Goal: Communication & Community: Answer question/provide support

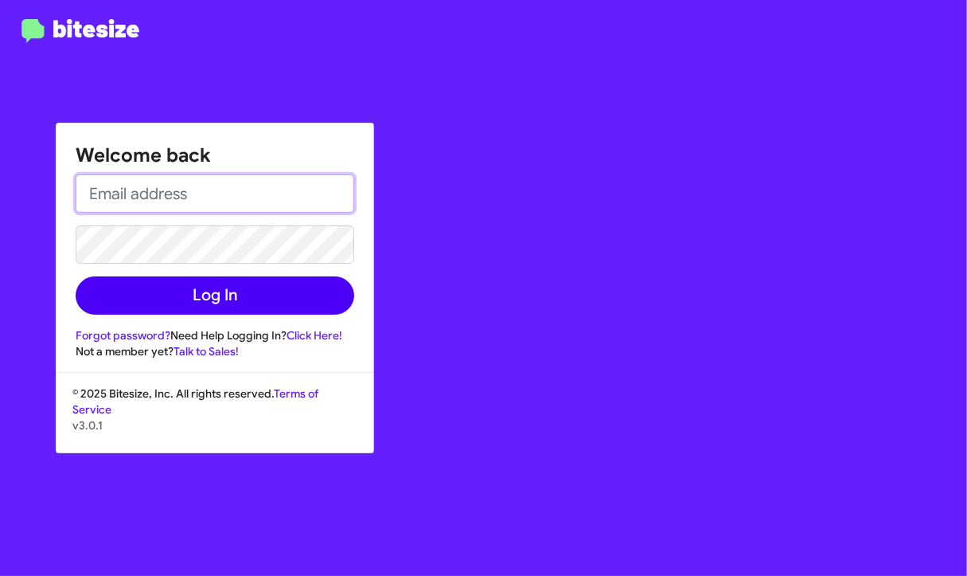
type input "[PERSON_NAME][EMAIL_ADDRESS][PERSON_NAME][DOMAIN_NAME]"
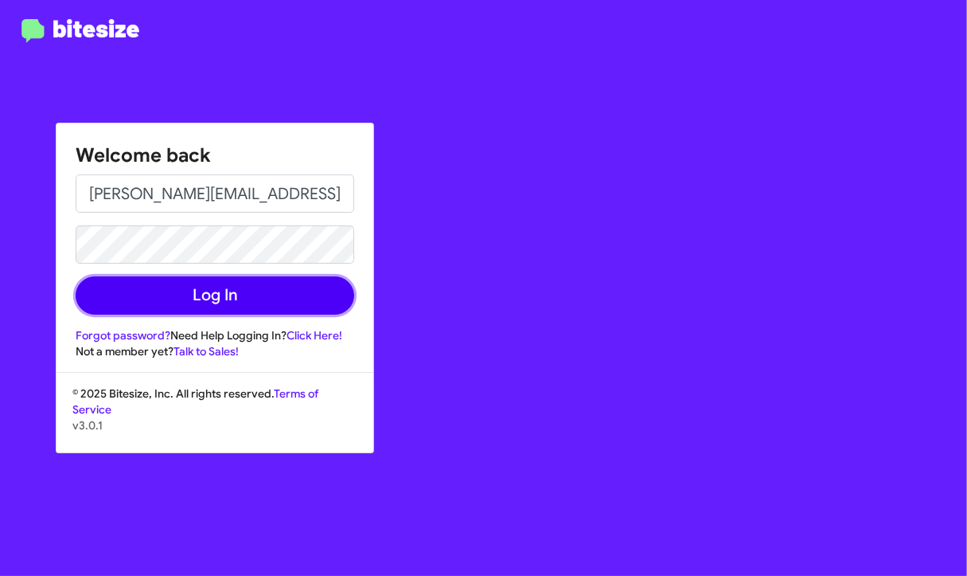
click at [236, 289] on button "Log In" at bounding box center [215, 295] width 279 height 38
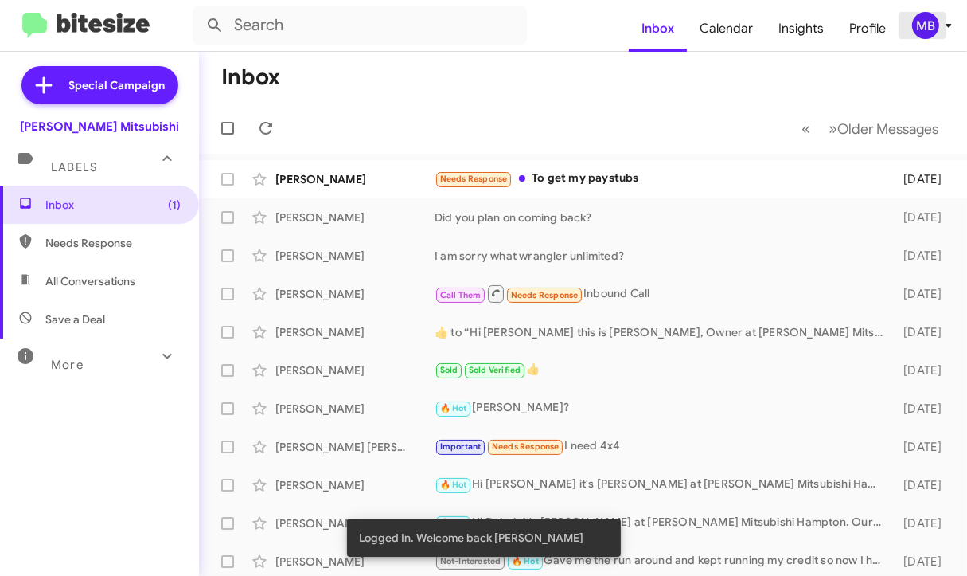
click at [935, 25] on div "MB" at bounding box center [925, 25] width 27 height 27
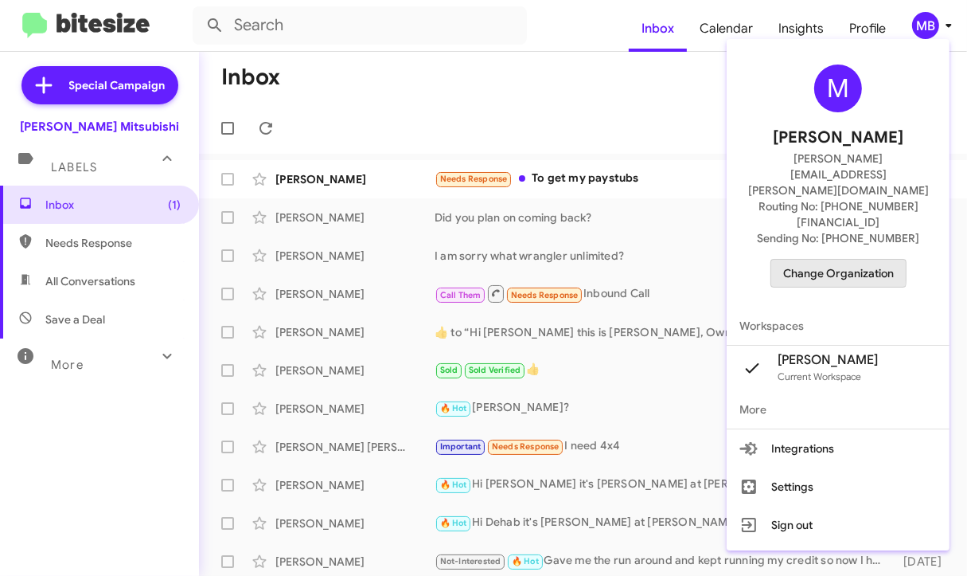
click at [799, 260] on span "Change Organization" at bounding box center [838, 273] width 111 height 27
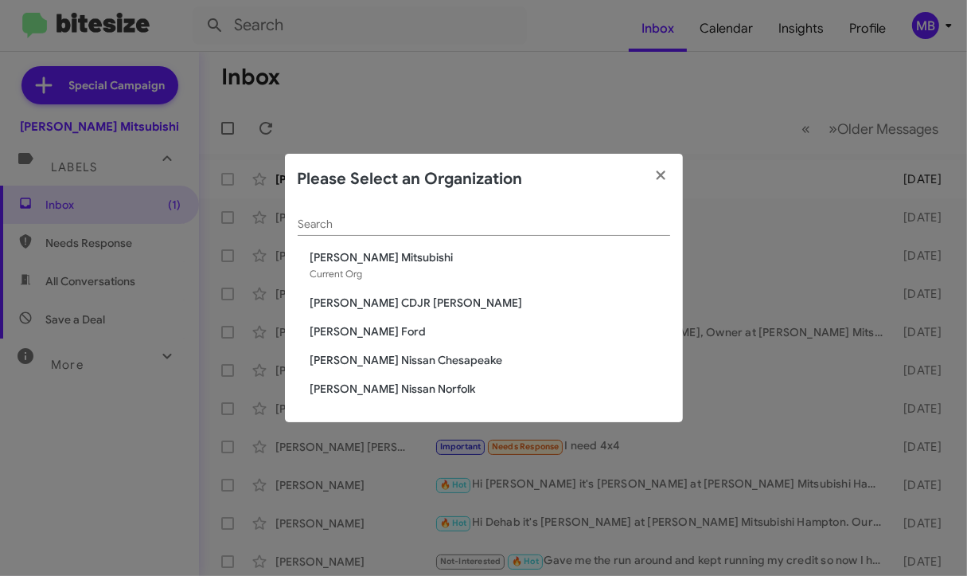
click at [376, 297] on span "[PERSON_NAME] CDJR [PERSON_NAME]" at bounding box center [490, 303] width 360 height 16
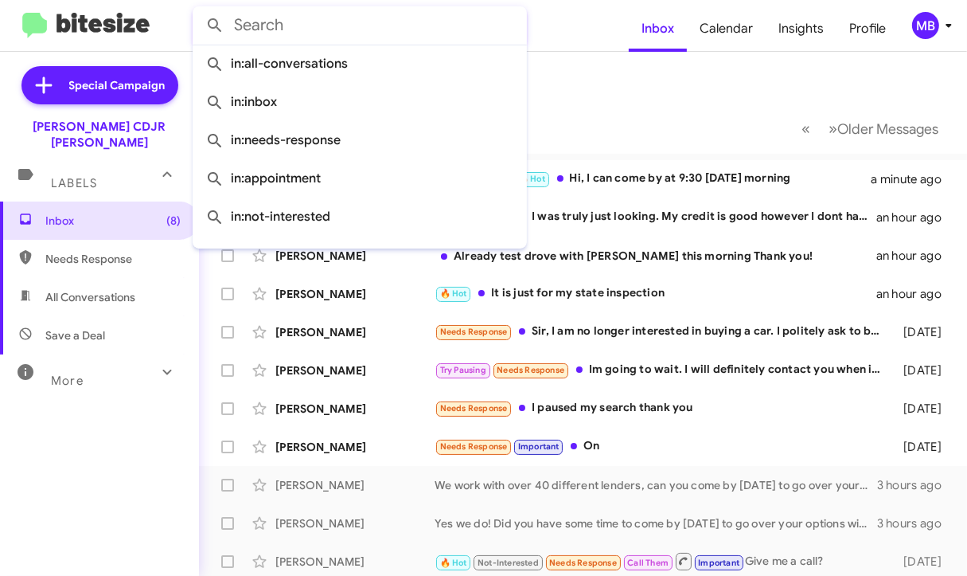
click at [460, 23] on input "text" at bounding box center [360, 25] width 334 height 38
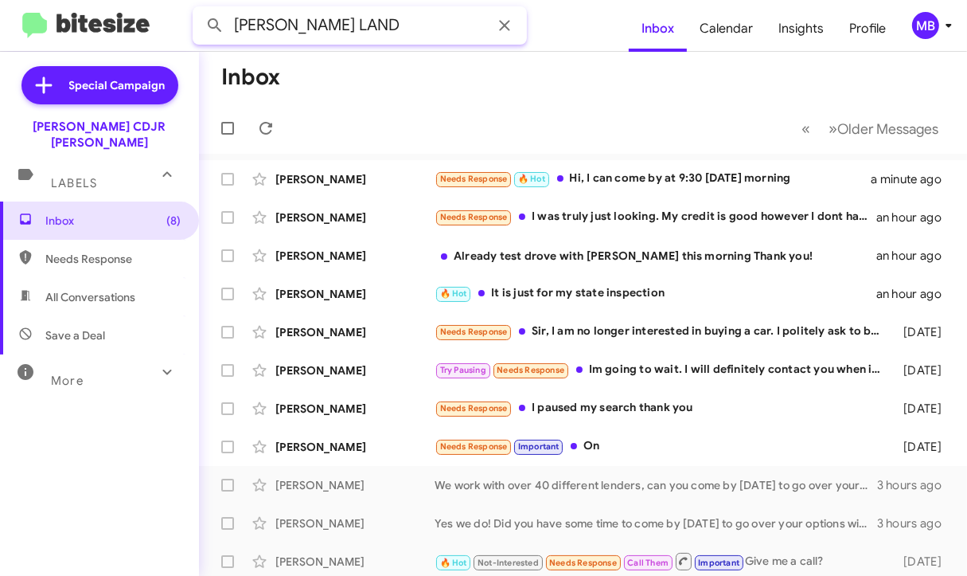
type input "[PERSON_NAME] LAND"
click at [199, 10] on button at bounding box center [215, 26] width 32 height 32
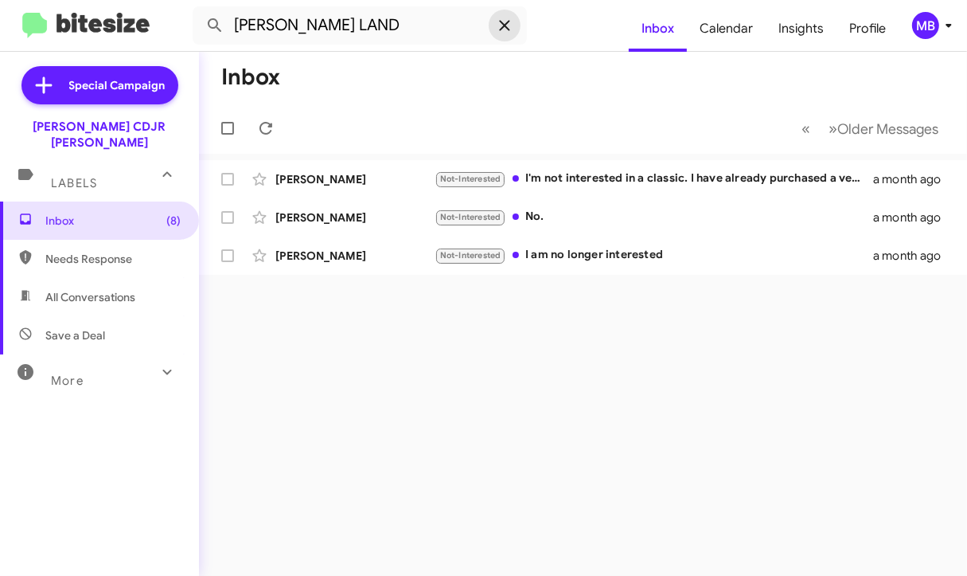
click at [516, 24] on span at bounding box center [505, 25] width 32 height 19
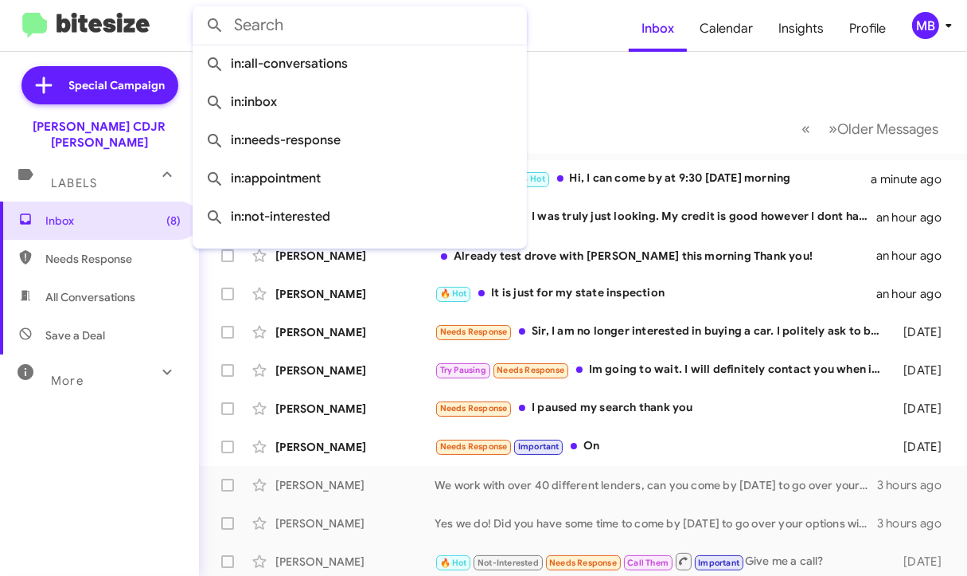
click at [613, 91] on mat-toolbar-row "Inbox" at bounding box center [583, 77] width 768 height 51
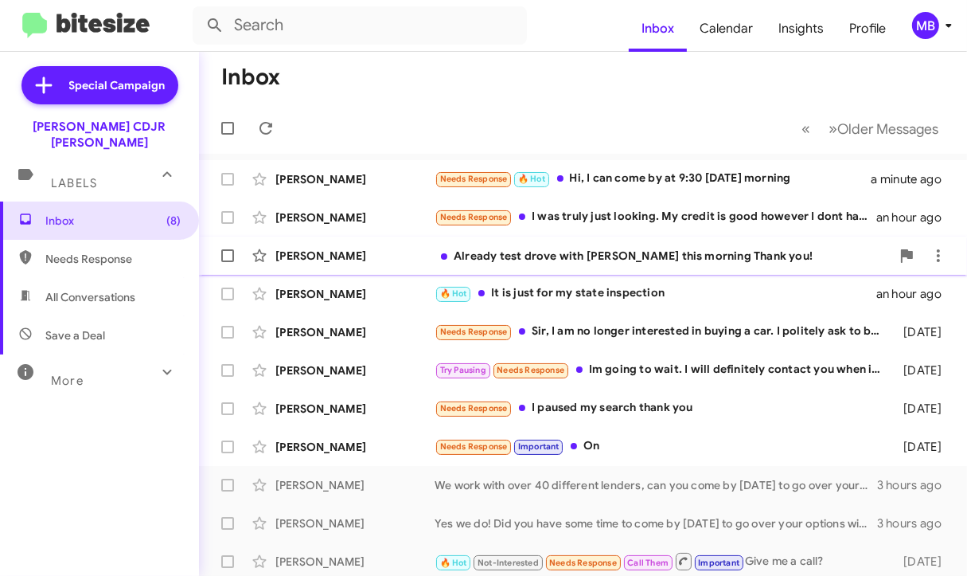
click at [533, 252] on div "Already test drove with [PERSON_NAME] this morning Thank you!" at bounding box center [663, 256] width 456 height 16
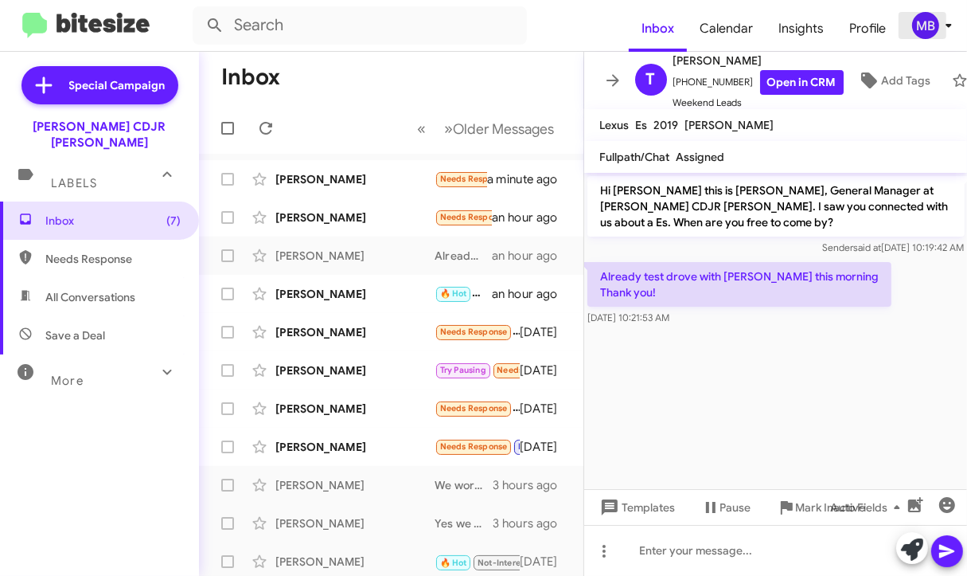
click at [929, 29] on div "MB" at bounding box center [925, 25] width 27 height 27
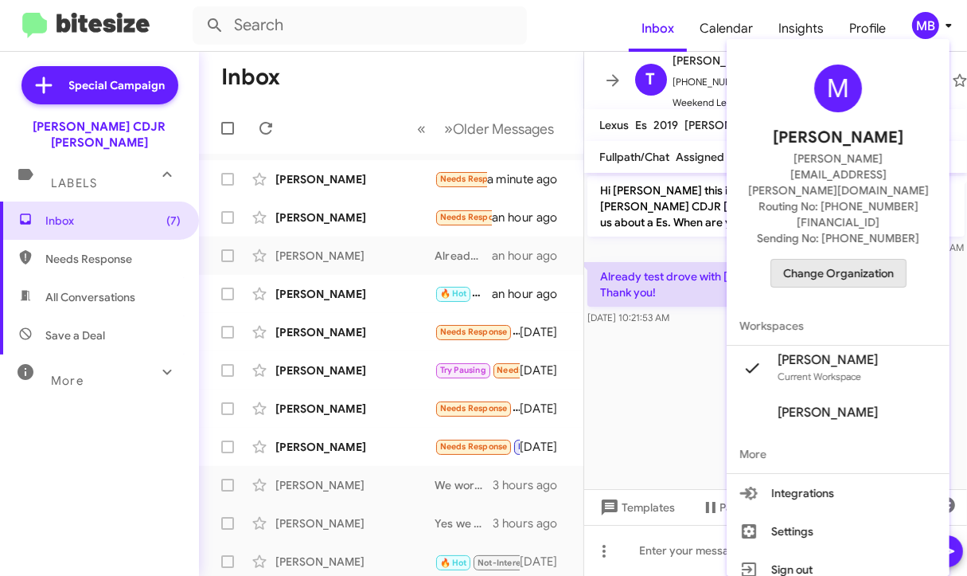
click at [850, 260] on span "Change Organization" at bounding box center [838, 273] width 111 height 27
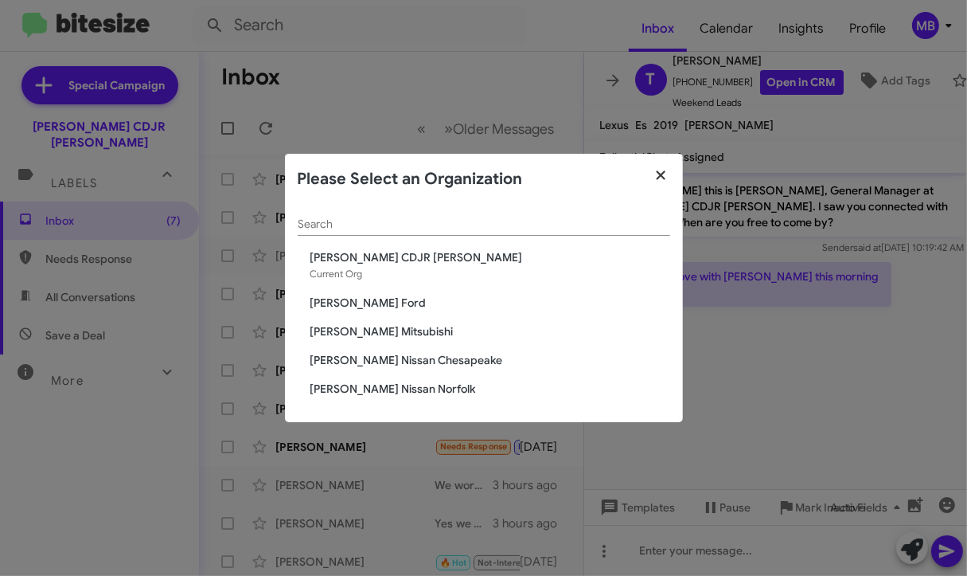
click at [658, 178] on icon "button" at bounding box center [661, 174] width 9 height 9
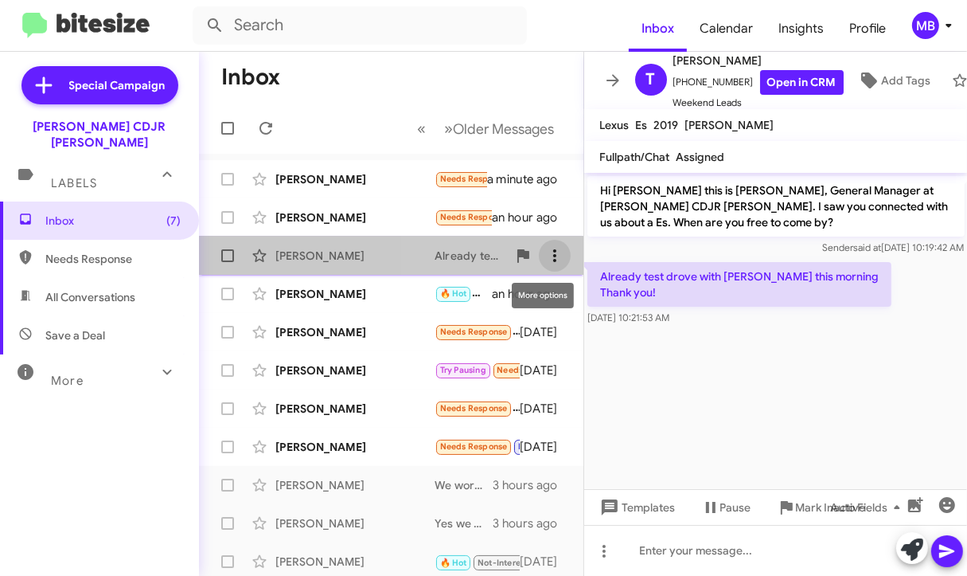
click at [546, 253] on icon at bounding box center [554, 255] width 19 height 19
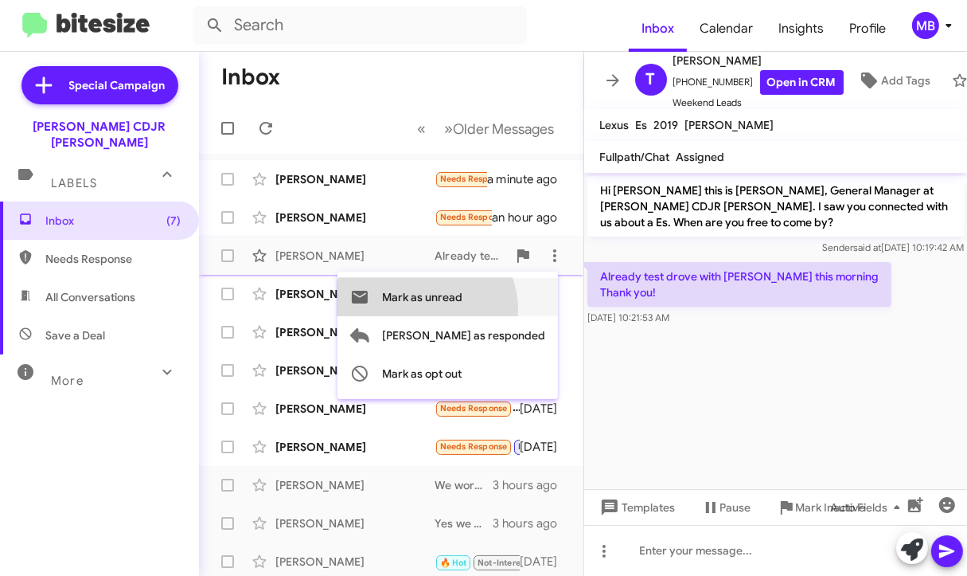
click at [462, 309] on span "Mark as unread" at bounding box center [422, 297] width 80 height 38
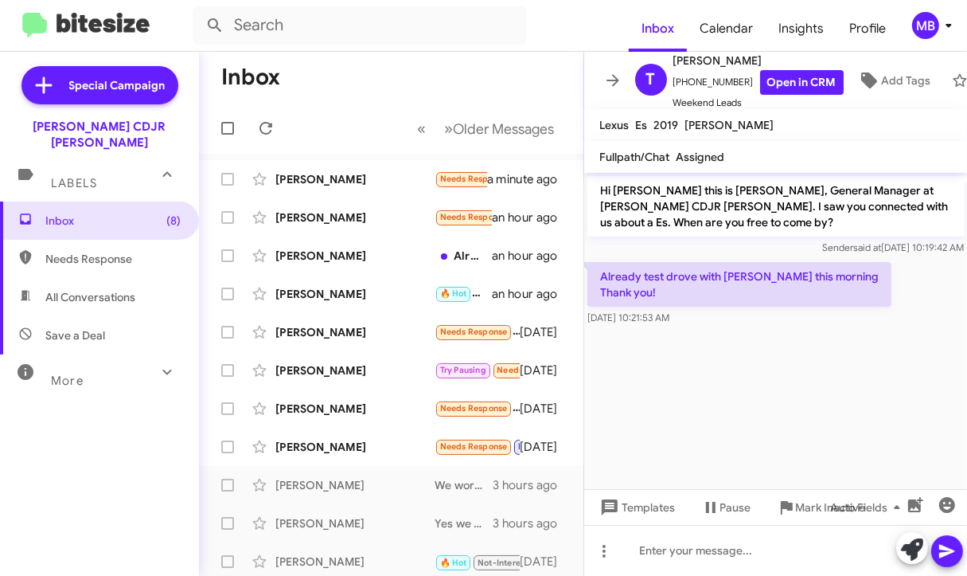
click at [430, 74] on mat-toolbar-row "Inbox" at bounding box center [391, 77] width 384 height 51
click at [935, 20] on div "MB" at bounding box center [925, 25] width 27 height 27
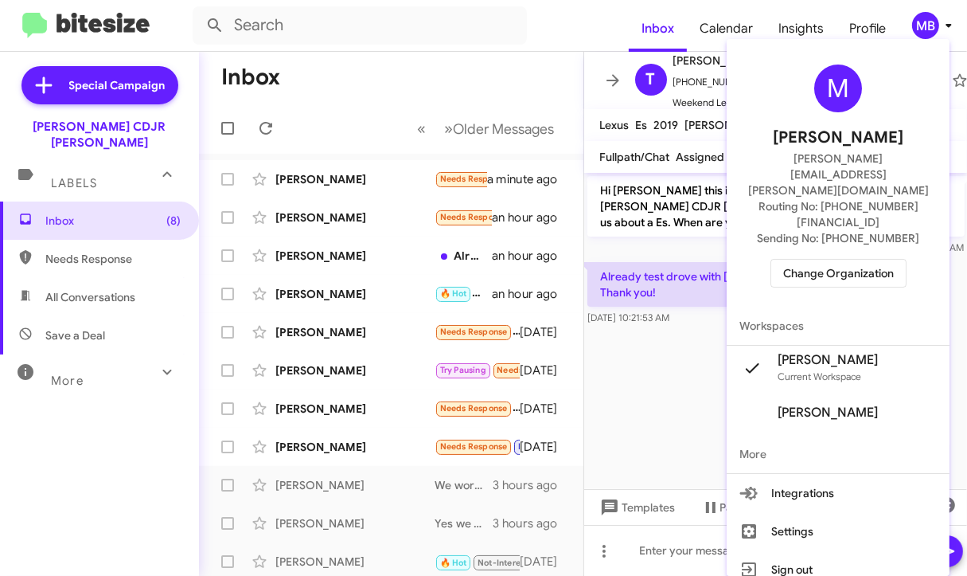
click at [825, 260] on span "Change Organization" at bounding box center [838, 273] width 111 height 27
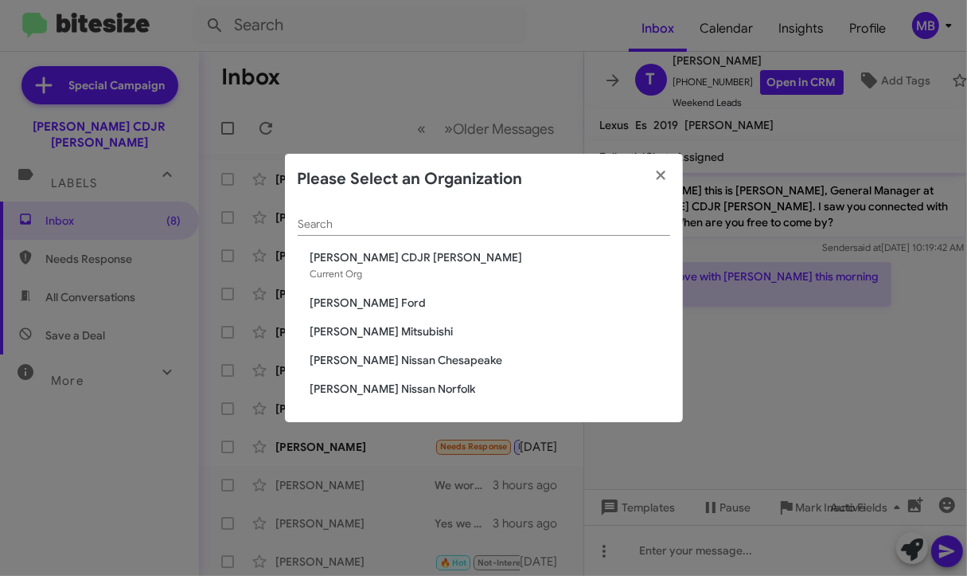
click at [373, 389] on span "[PERSON_NAME] Nissan Norfolk" at bounding box center [490, 389] width 360 height 16
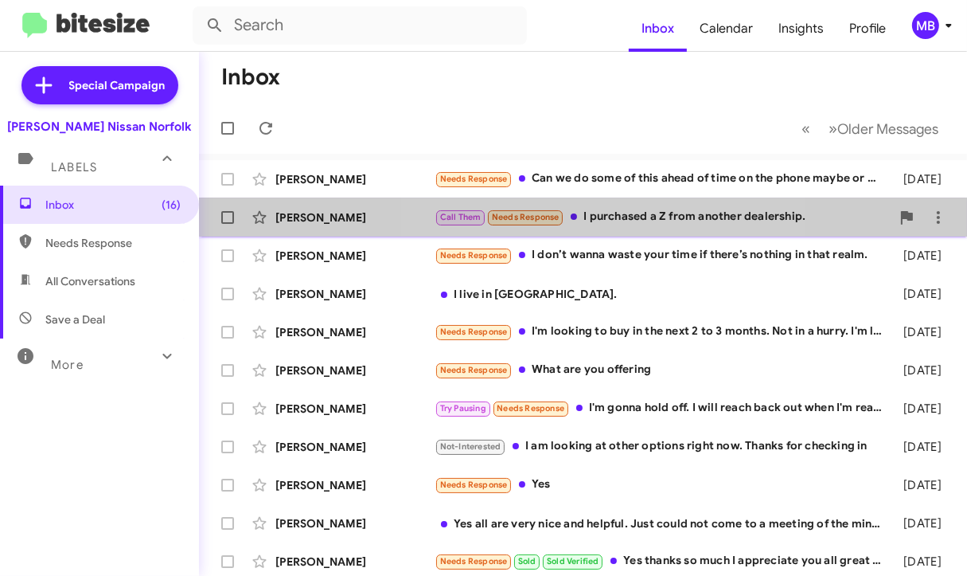
click at [602, 212] on div "Call Them Needs Response I purchased a Z from another dealership." at bounding box center [663, 217] width 456 height 18
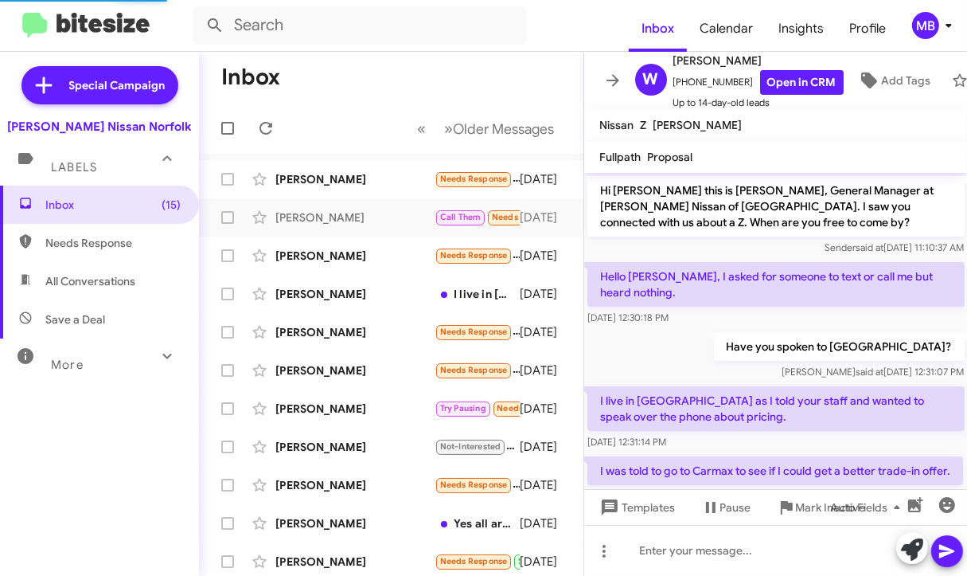
scroll to position [111, 0]
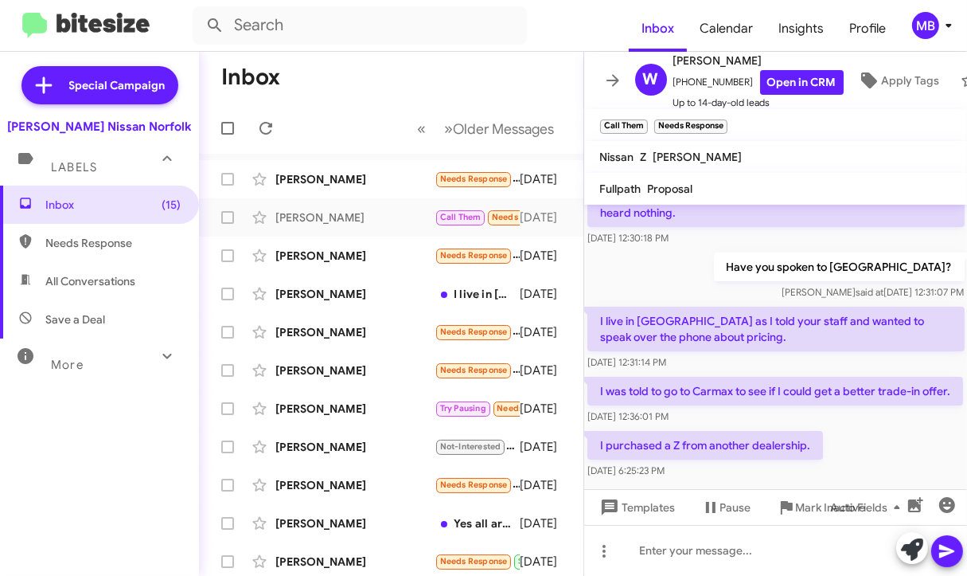
click at [798, 500] on div "Auto Fields" at bounding box center [881, 507] width 166 height 36
click at [809, 508] on div "Auto Fields" at bounding box center [881, 507] width 166 height 36
click at [791, 512] on icon at bounding box center [786, 507] width 19 height 19
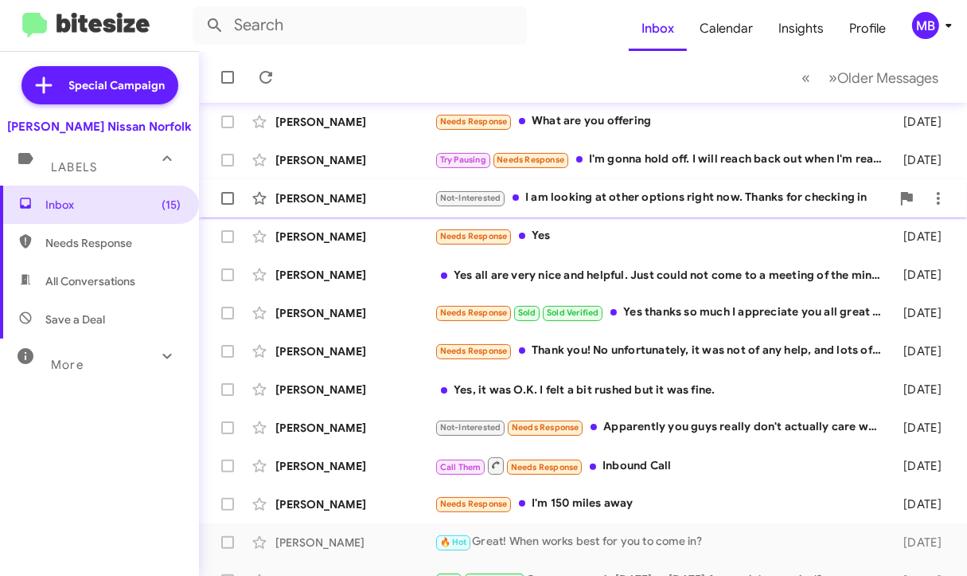
scroll to position [239, 0]
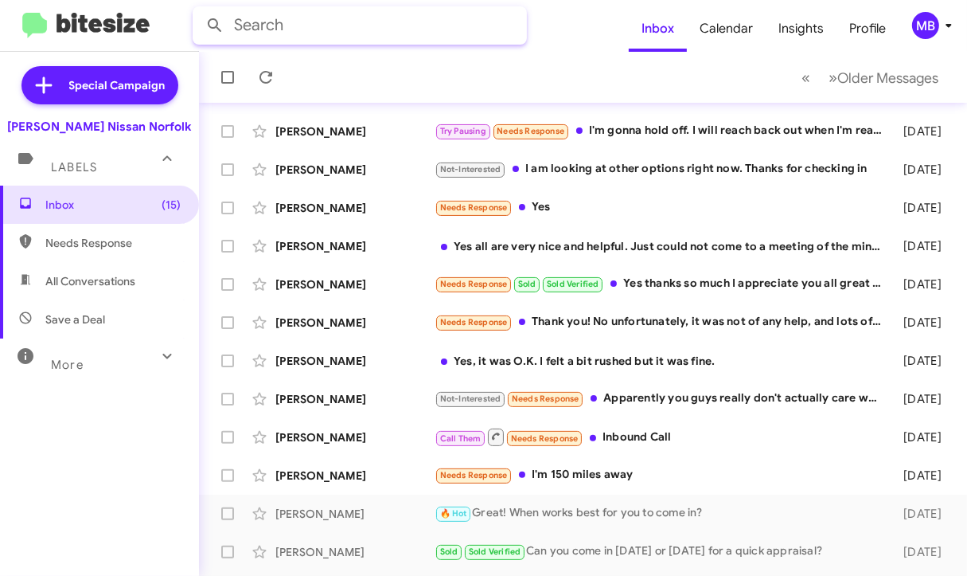
click at [305, 15] on input "text" at bounding box center [360, 25] width 334 height 38
type input "[PERSON_NAME] LAND"
click at [199, 10] on button at bounding box center [215, 26] width 32 height 32
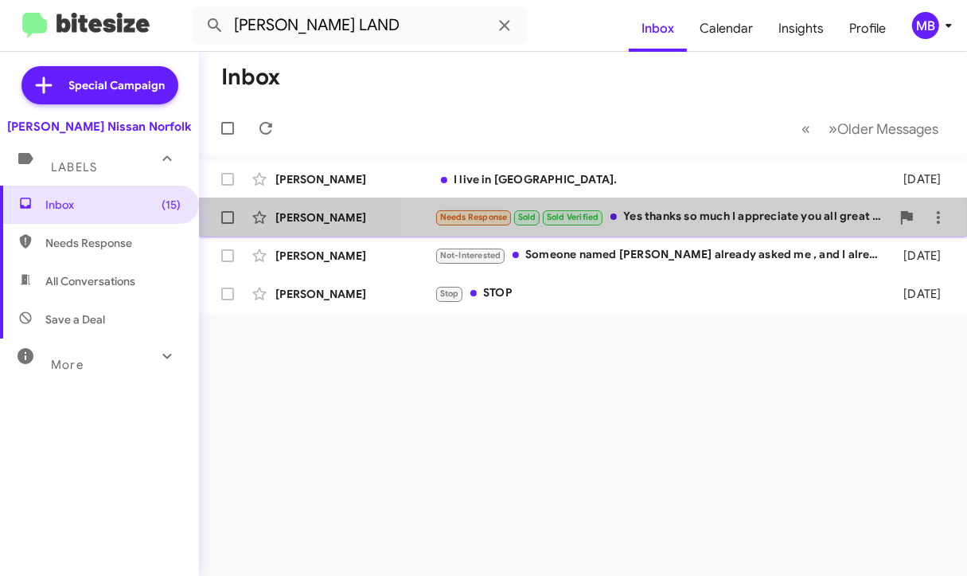
click at [653, 212] on div "Needs Response Sold Sold Verified Yes thanks so much I appreciate you all great…" at bounding box center [663, 217] width 456 height 18
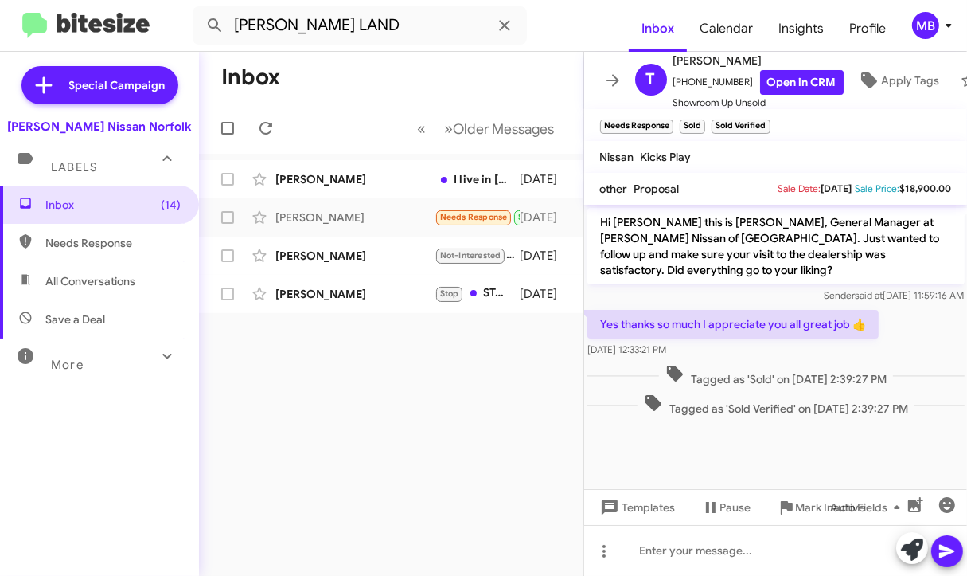
click at [486, 440] on div "Inbox « Previous » Next Older Messages Thomas Pastoric I live in Richmond. 3 da…" at bounding box center [391, 314] width 384 height 524
click at [468, 412] on div "Inbox « Previous » Next Older Messages Thomas Pastoric I live in Richmond. 3 da…" at bounding box center [391, 314] width 384 height 524
